Goal: Subscribe to service/newsletter

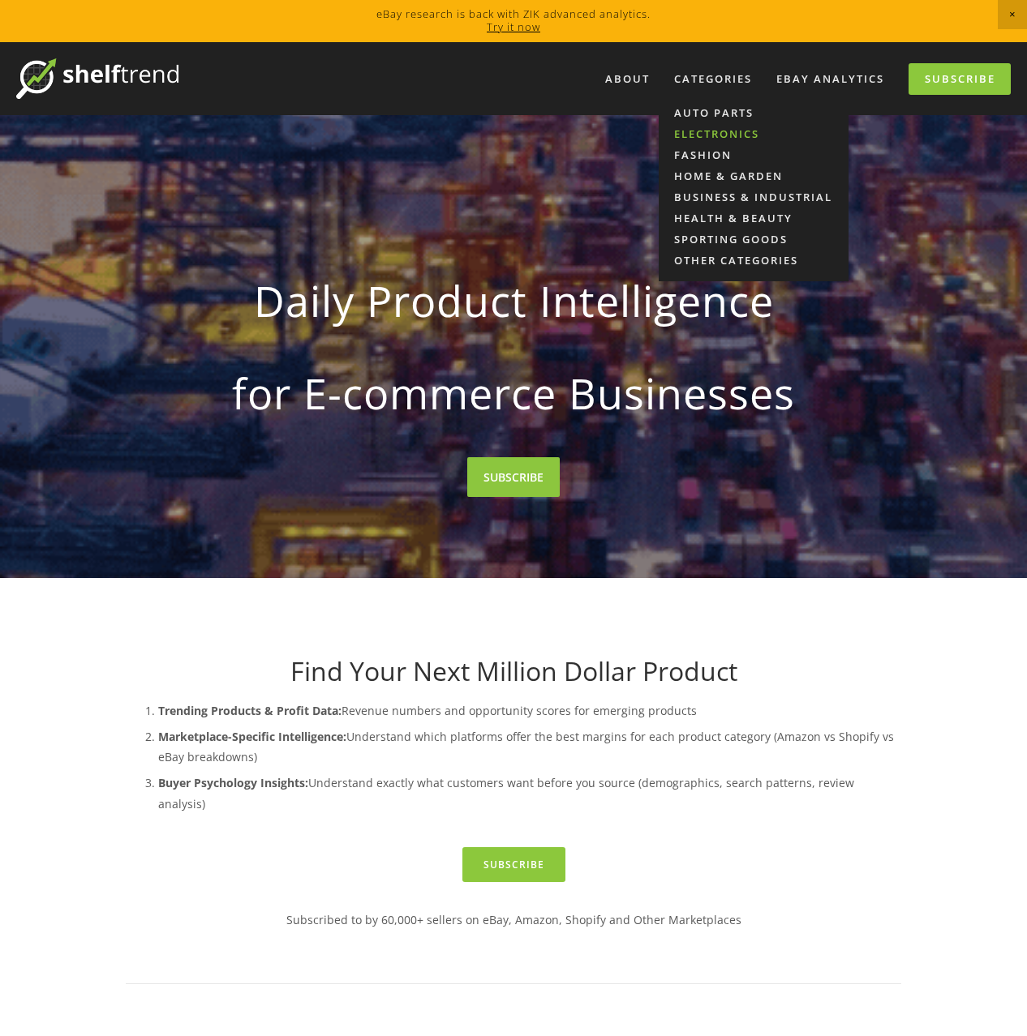
click at [713, 130] on link "Electronics" at bounding box center [753, 133] width 190 height 21
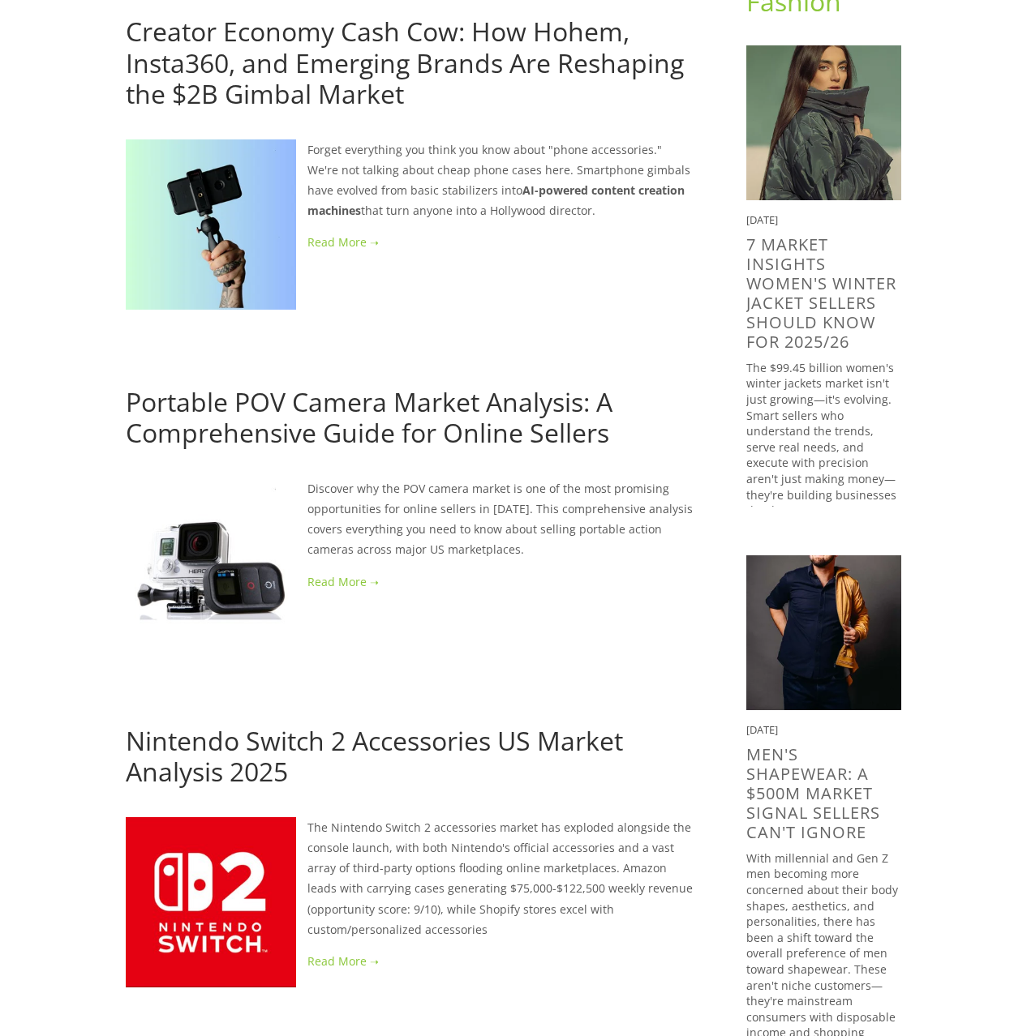
scroll to position [336, 0]
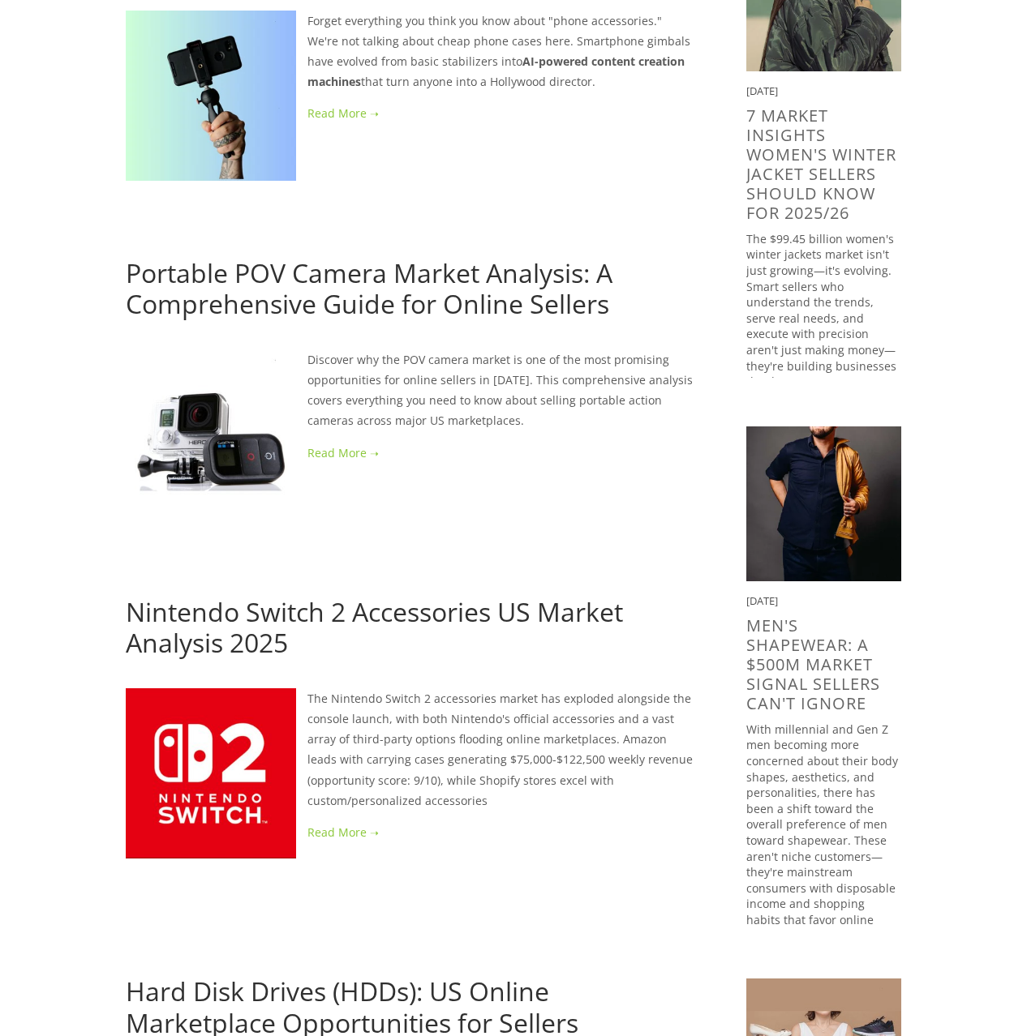
click at [327, 607] on link "Nintendo Switch 2 Accessories US Market Analysis 2025" at bounding box center [374, 627] width 497 height 66
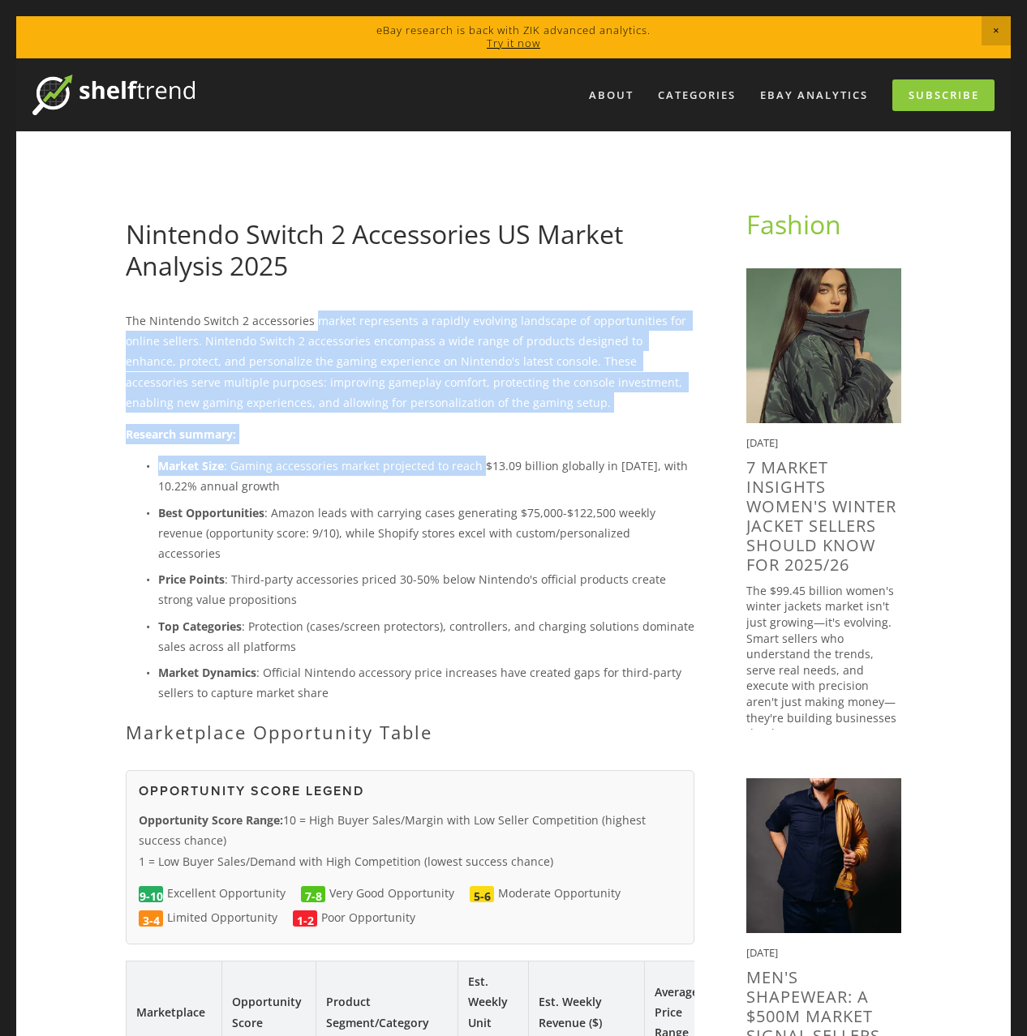
drag, startPoint x: 312, startPoint y: 319, endPoint x: 482, endPoint y: 465, distance: 223.7
click at [482, 465] on div "The Nintendo Switch 2 accessories market represents a rapidly evolving landscap…" at bounding box center [410, 527] width 568 height 432
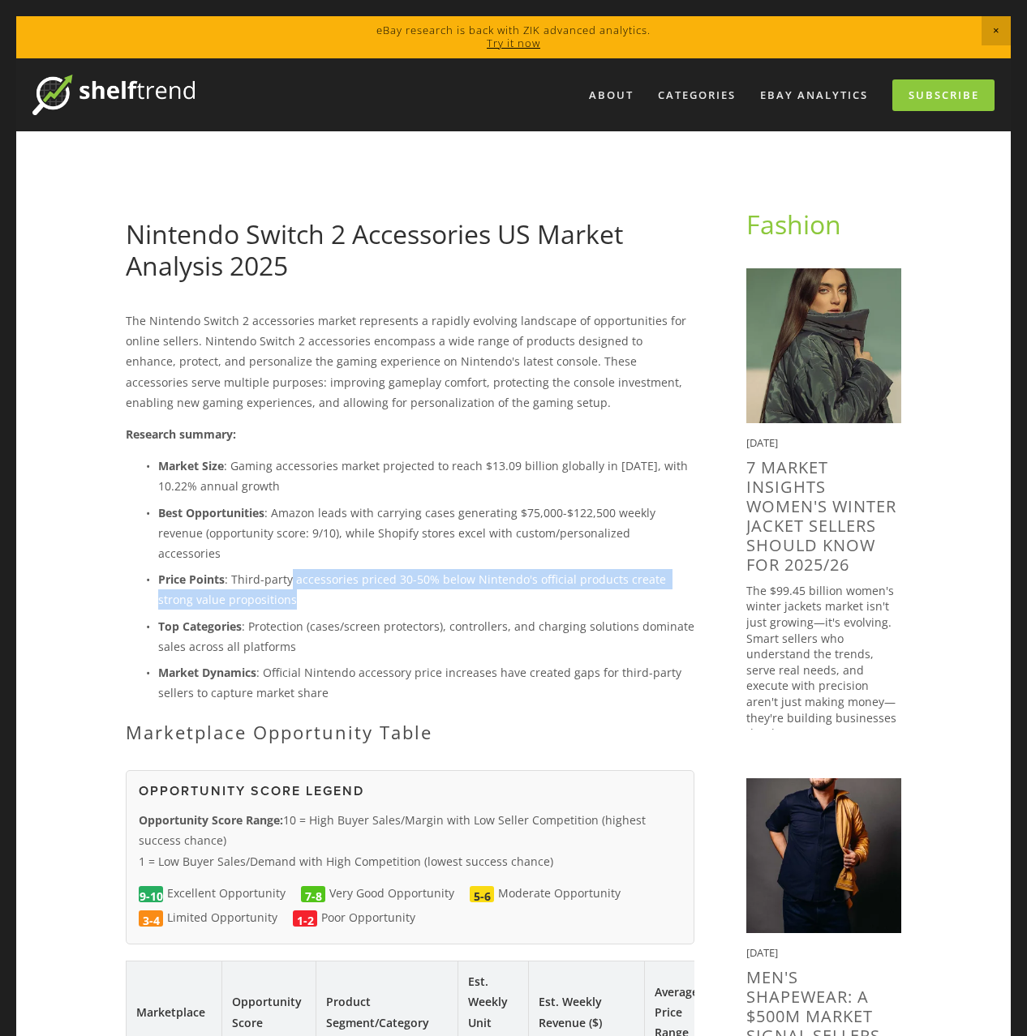
drag, startPoint x: 287, startPoint y: 561, endPoint x: 535, endPoint y: 567, distance: 248.2
click at [535, 569] on p "Price Points : Third-party accessories priced 30-50% below Nintendo's official …" at bounding box center [426, 589] width 536 height 41
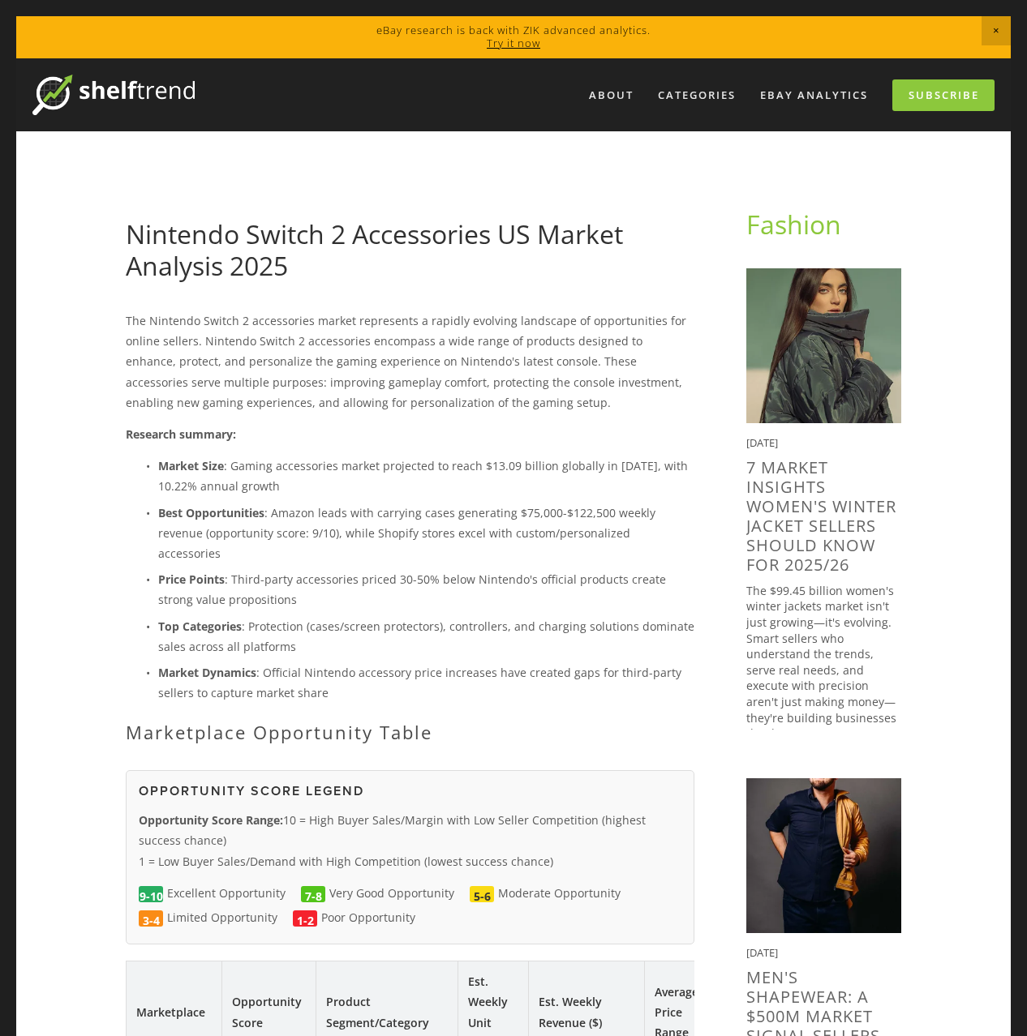
click at [388, 616] on p "Top Categories : Protection (cases/screen protectors), controllers, and chargin…" at bounding box center [426, 636] width 536 height 41
click at [211, 675] on p "Market Dynamics : Official Nintendo accessory price increases have created gaps…" at bounding box center [426, 682] width 536 height 41
click at [907, 95] on link "Subscribe" at bounding box center [943, 95] width 102 height 32
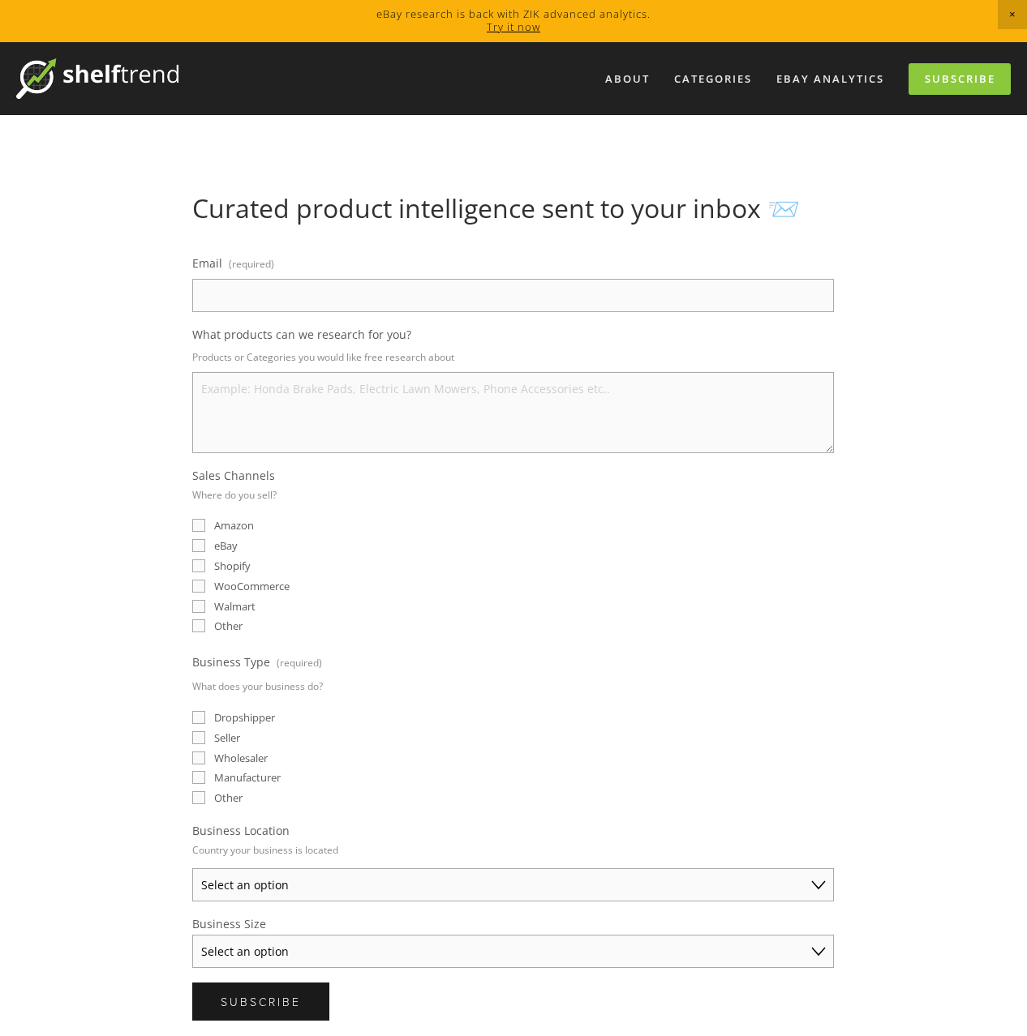
click at [242, 294] on input "Email (required)" at bounding box center [512, 295] width 641 height 33
type input "theupwardmovent2k17@gmail.com"
click at [226, 412] on textarea "What products can we research for you?" at bounding box center [512, 412] width 641 height 81
click at [206, 545] on label "eBay" at bounding box center [214, 545] width 45 height 15
click at [205, 545] on input "eBay" at bounding box center [198, 545] width 13 height 13
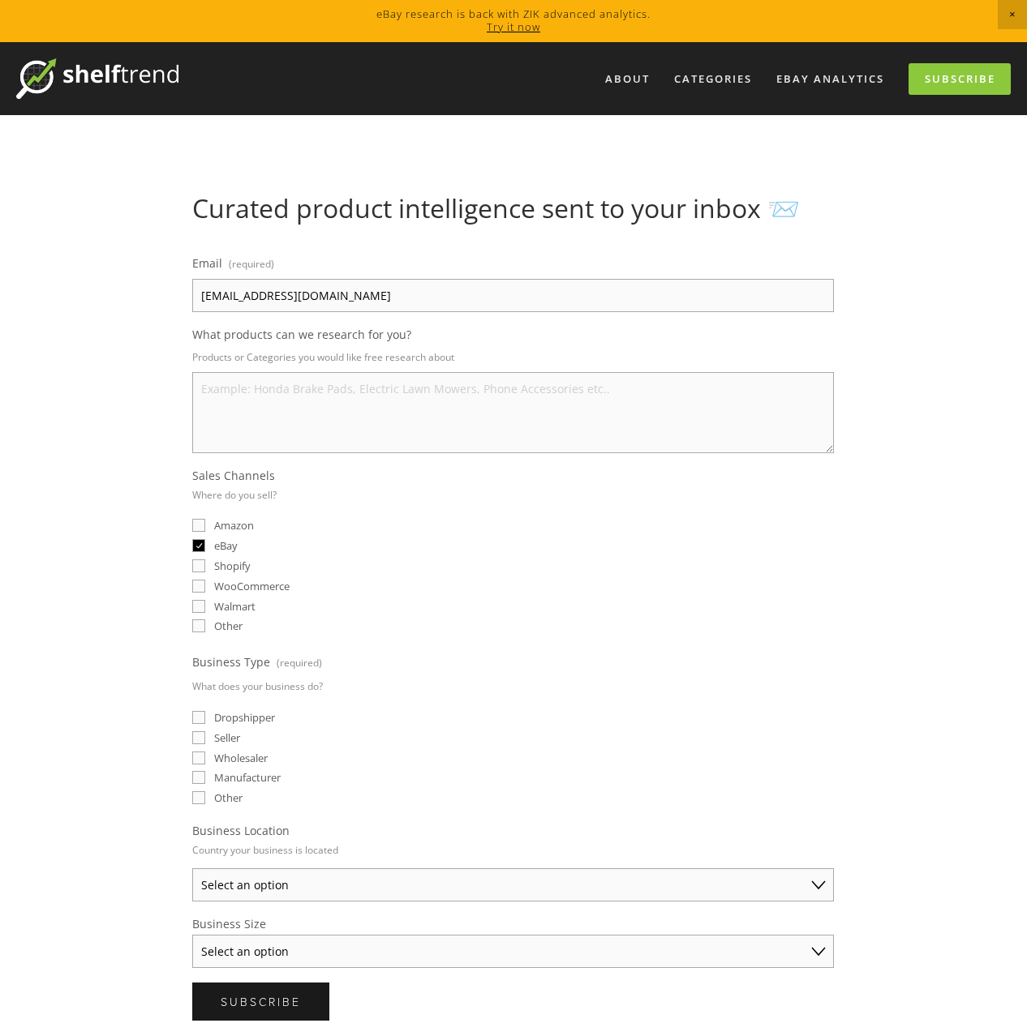
checkbox input "true"
click at [252, 389] on textarea "What products can we research for you?" at bounding box center [512, 412] width 641 height 81
drag, startPoint x: 189, startPoint y: 354, endPoint x: 457, endPoint y: 352, distance: 267.6
click at [457, 352] on div "Email (required) theupwardmovent2k17@gmail.com What products can we research fo…" at bounding box center [512, 636] width 669 height 797
copy p "Products or Categories you would like free research about"
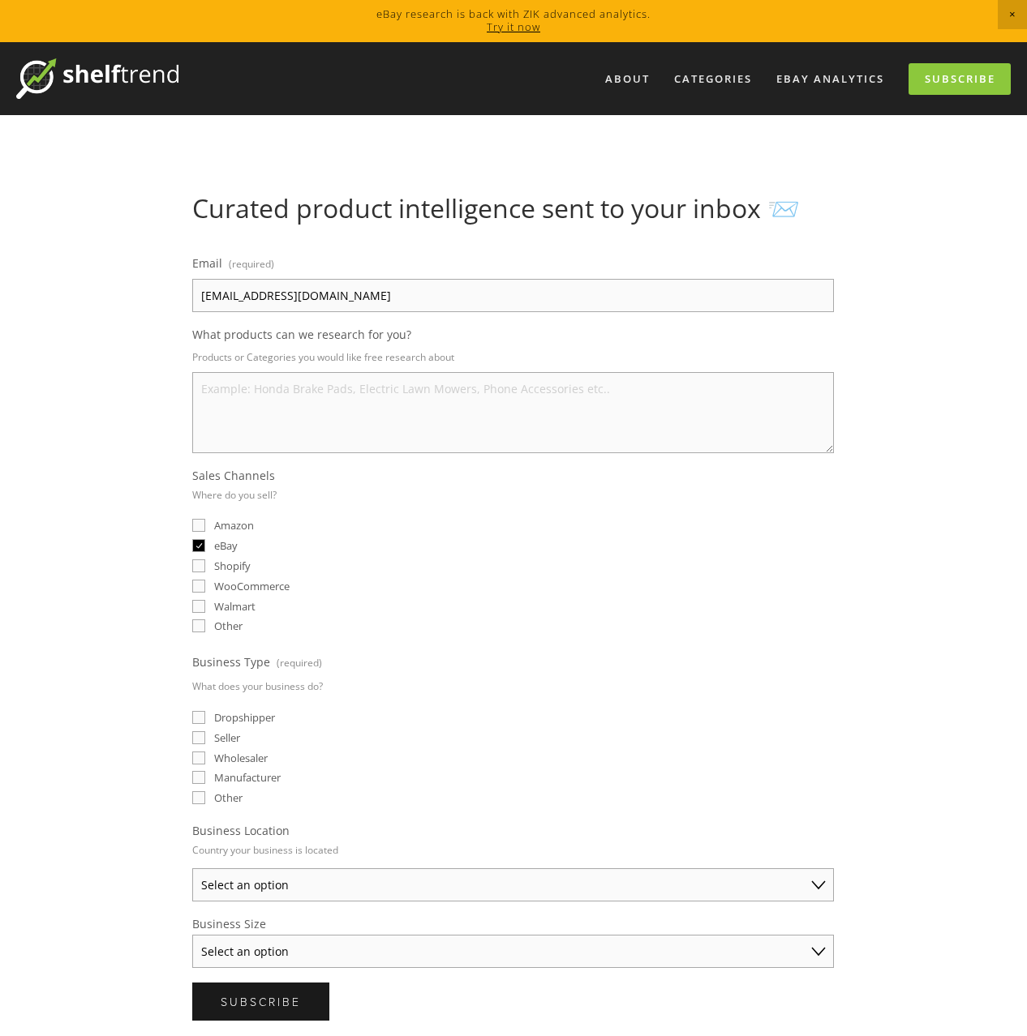
drag, startPoint x: 606, startPoint y: 389, endPoint x: 165, endPoint y: 384, distance: 441.1
click at [165, 384] on div "Curated product intelligence sent to your inbox 📨 Email (required) theupwardmov…" at bounding box center [513, 614] width 803 height 842
drag, startPoint x: 200, startPoint y: 387, endPoint x: 518, endPoint y: 380, distance: 317.9
click at [518, 380] on textarea "What products can we research for you?" at bounding box center [512, 412] width 641 height 81
drag, startPoint x: 569, startPoint y: 390, endPoint x: 252, endPoint y: 379, distance: 317.2
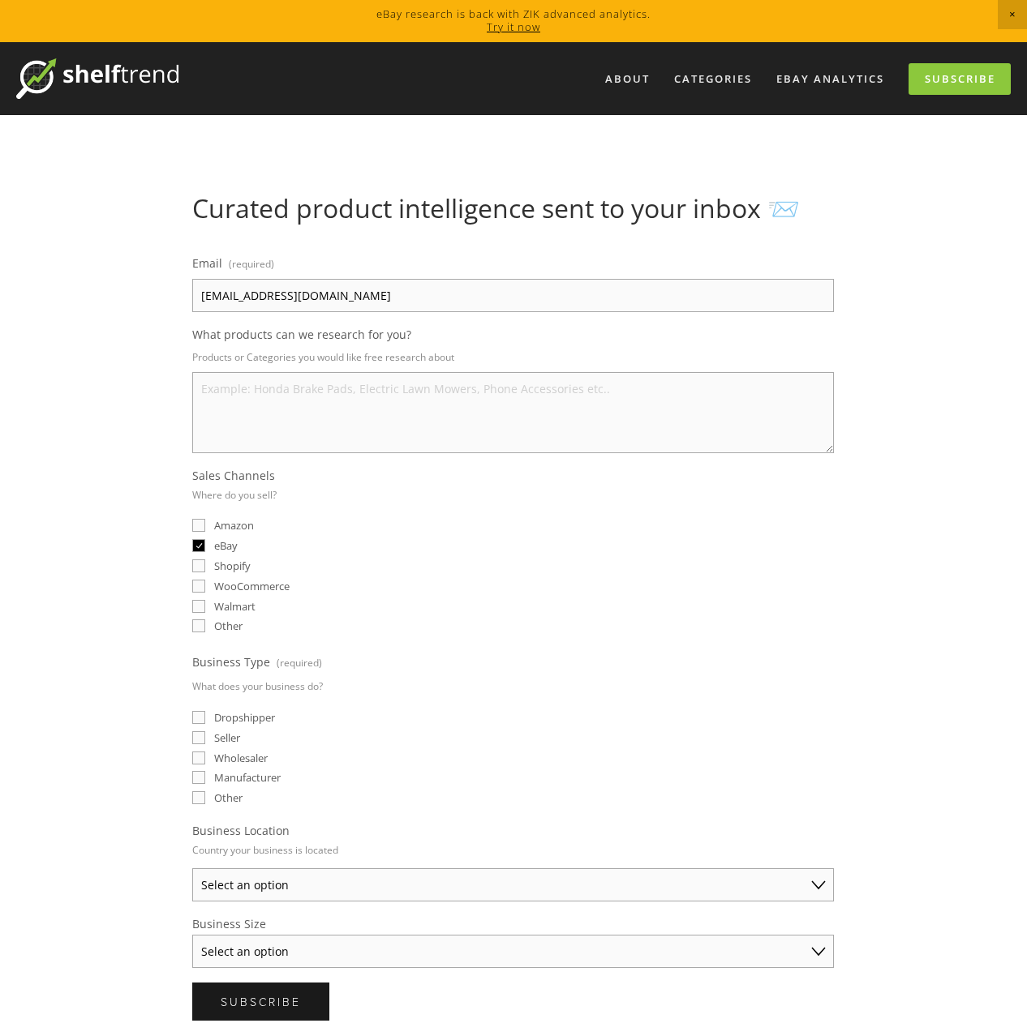
click at [252, 379] on textarea "What products can we research for you?" at bounding box center [512, 412] width 641 height 81
paste textarea "Vintage electronics (Walkmans, CD players, VHS/DVD combos, boom boxes) • Video …"
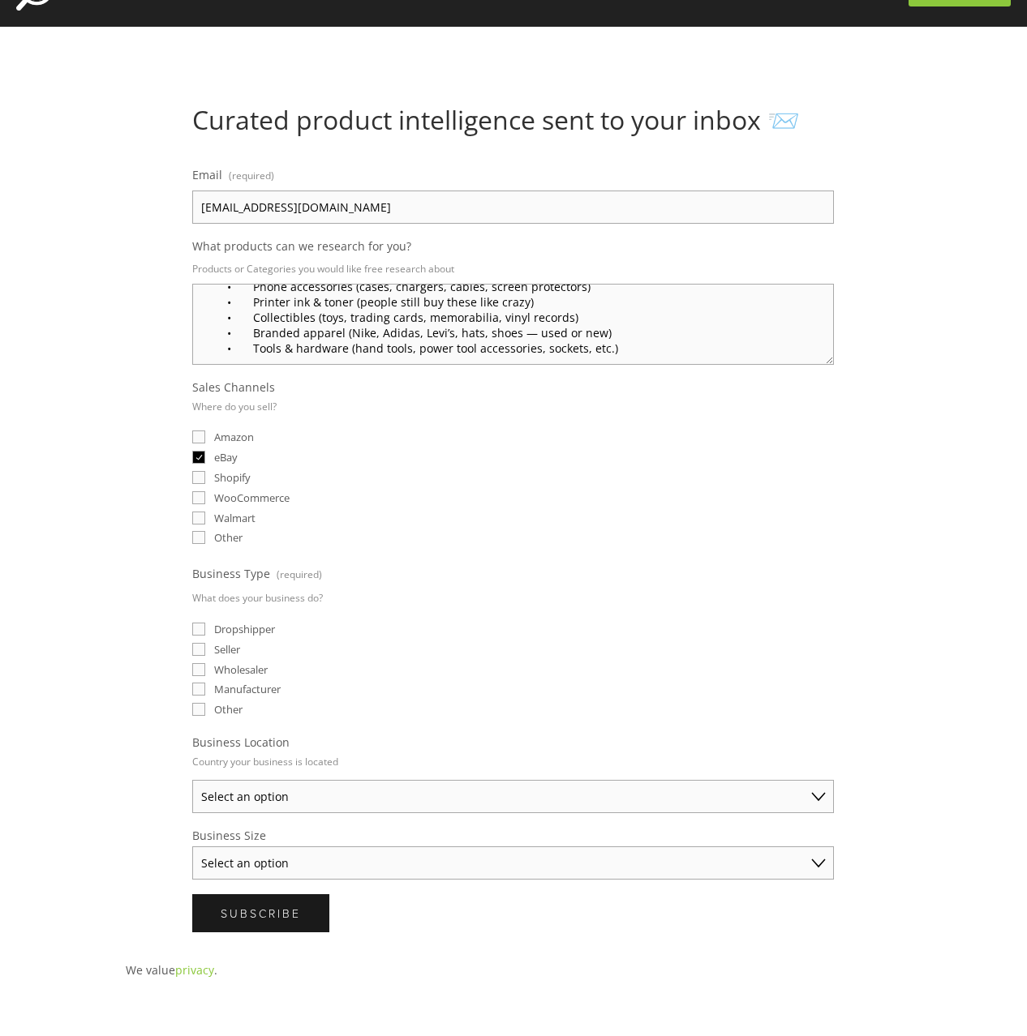
scroll to position [189, 0]
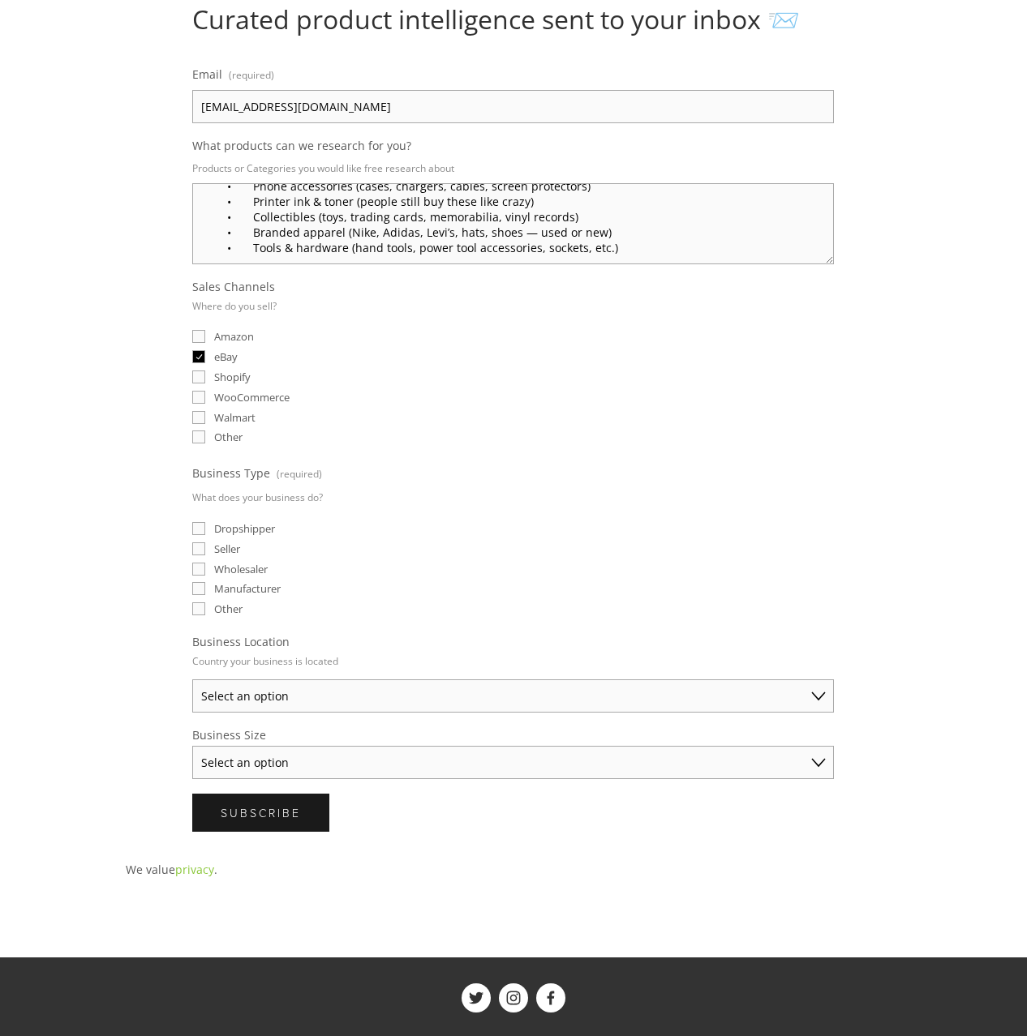
type textarea "Vintage electronics (Walkmans, CD players, VHS/DVD combos, boom boxes) • Video …"
click at [205, 529] on input "Dropshipper" at bounding box center [198, 528] width 13 height 13
checkbox input "true"
click at [201, 551] on input "Seller" at bounding box center [198, 548] width 13 height 13
checkbox input "true"
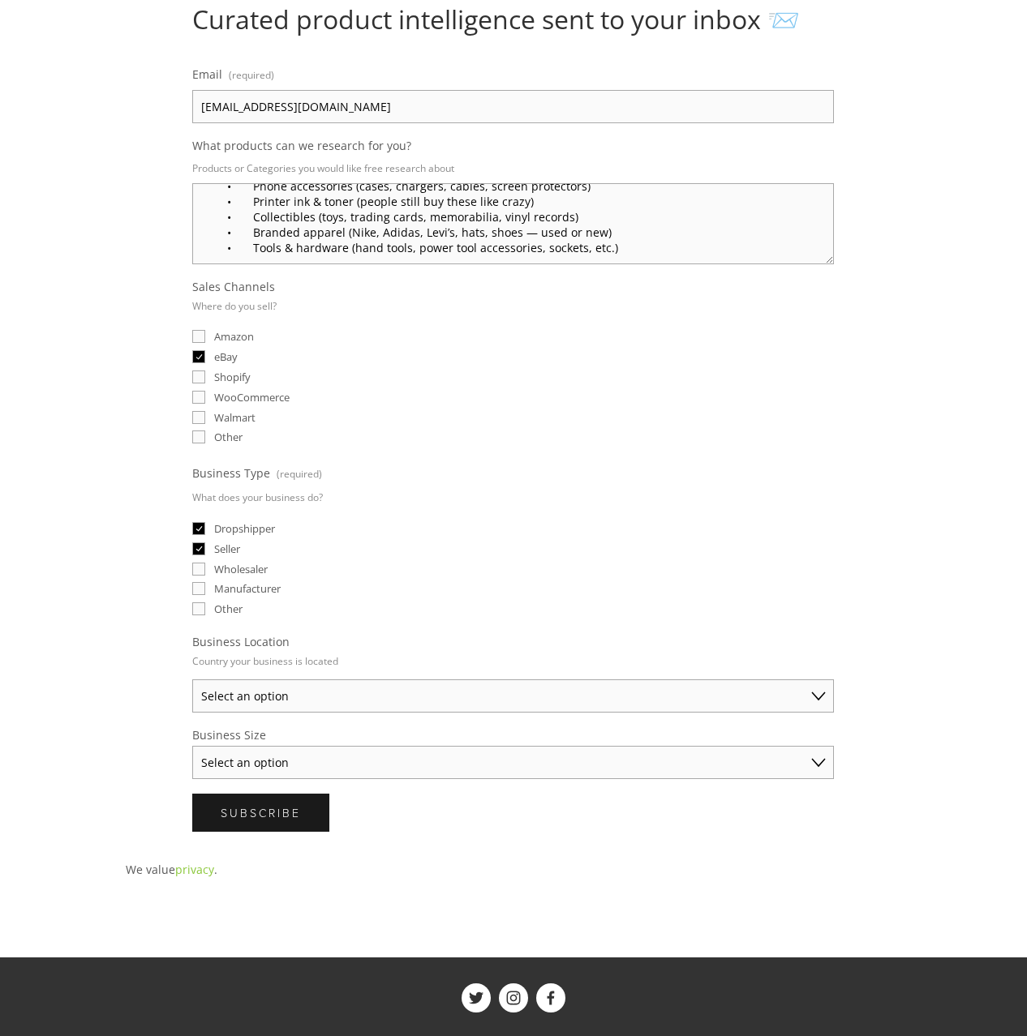
click at [200, 566] on input "Wholesaler" at bounding box center [198, 569] width 13 height 13
checkbox input "true"
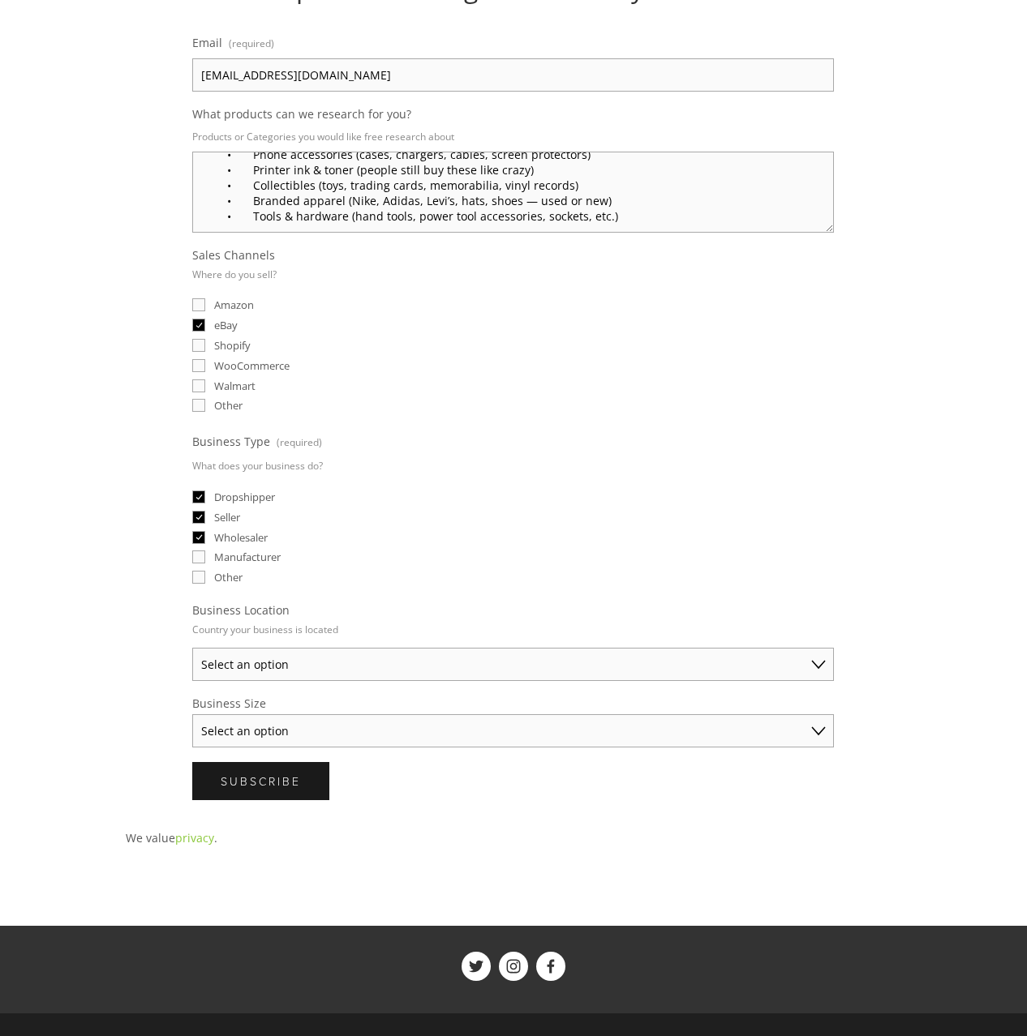
scroll to position [268, 0]
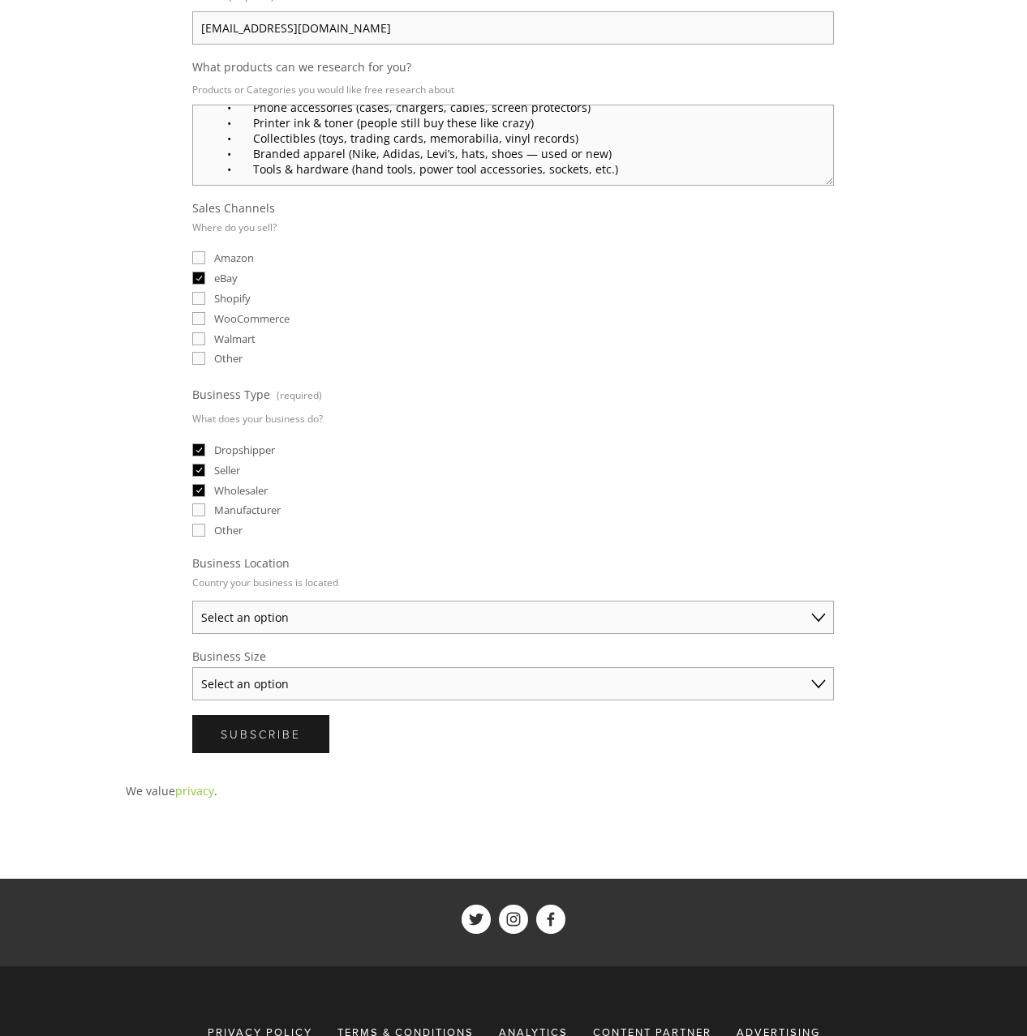
select select "United States"
select select "Solo Merchant (under $50K annual sales)"
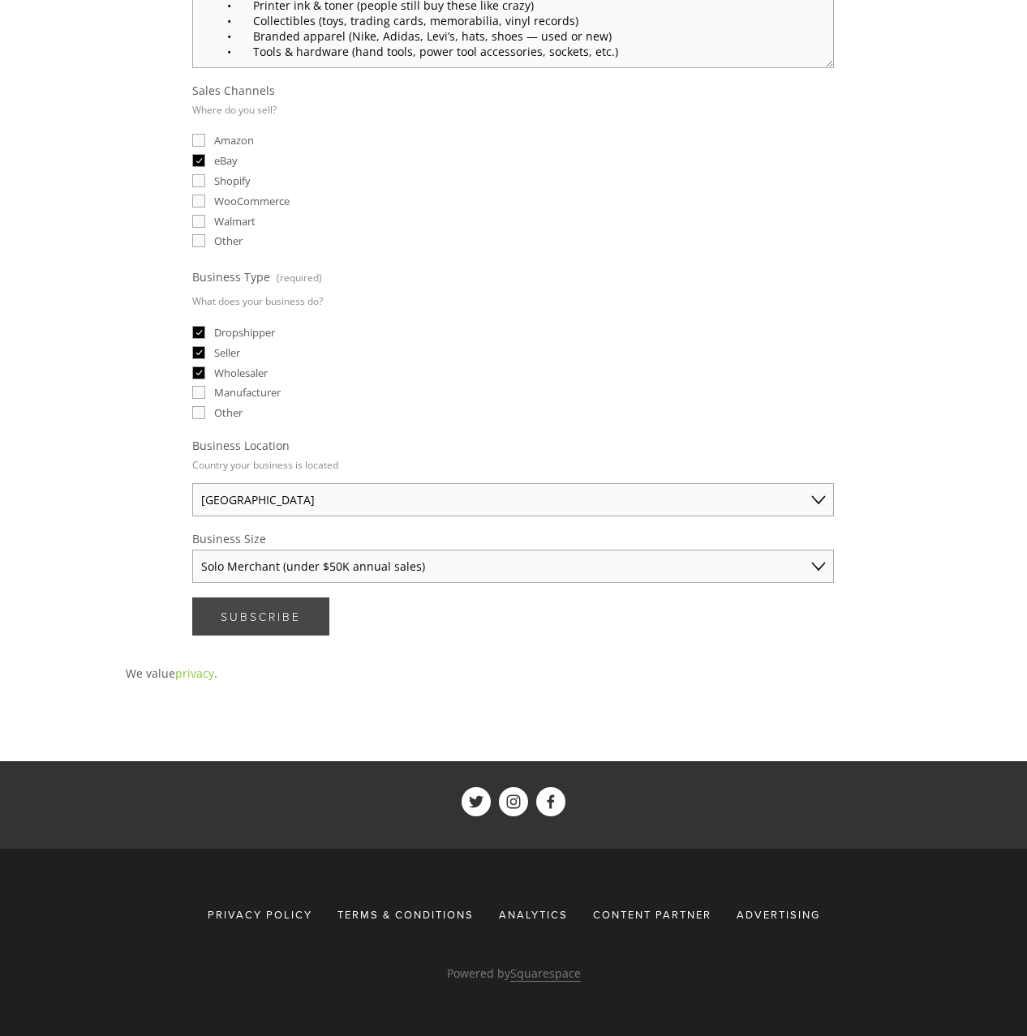
click at [272, 620] on span "Subscribe" at bounding box center [261, 616] width 80 height 15
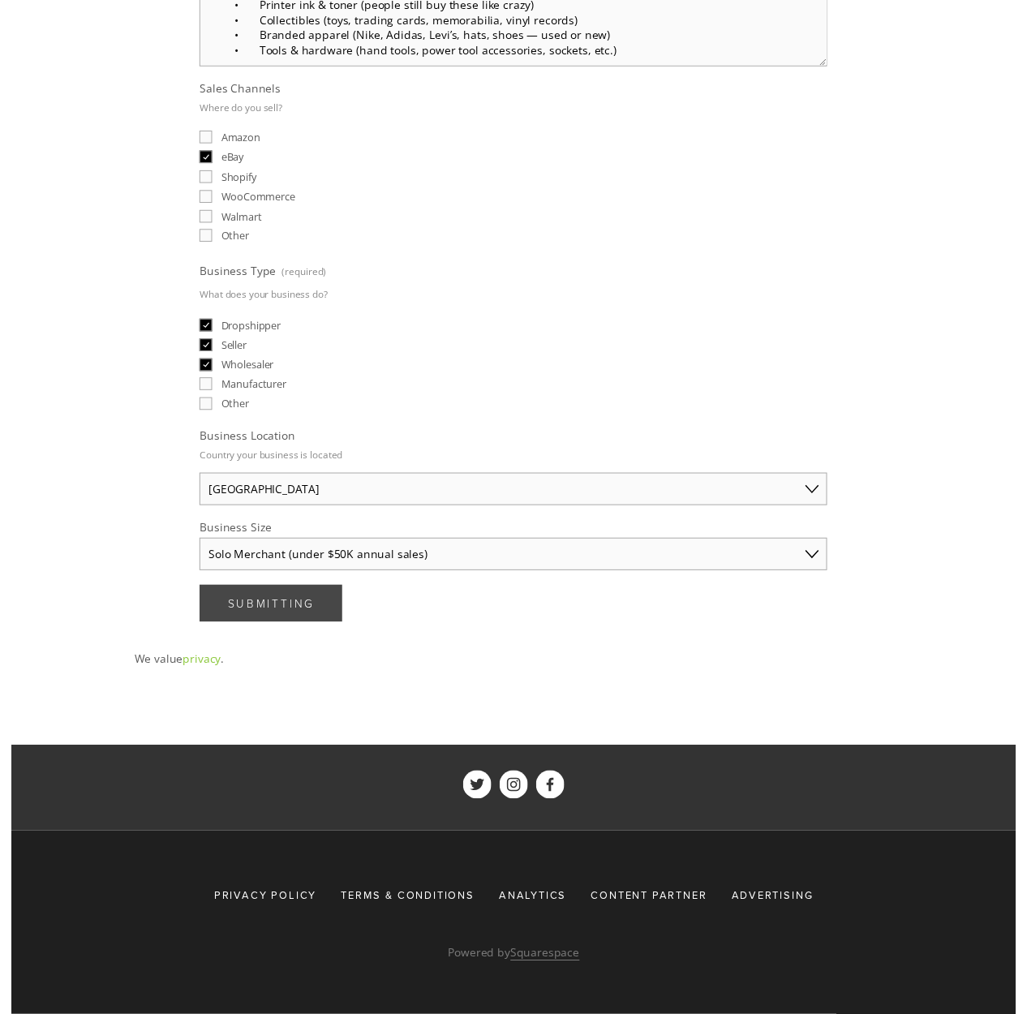
scroll to position [0, 0]
